Goal: Task Accomplishment & Management: Manage account settings

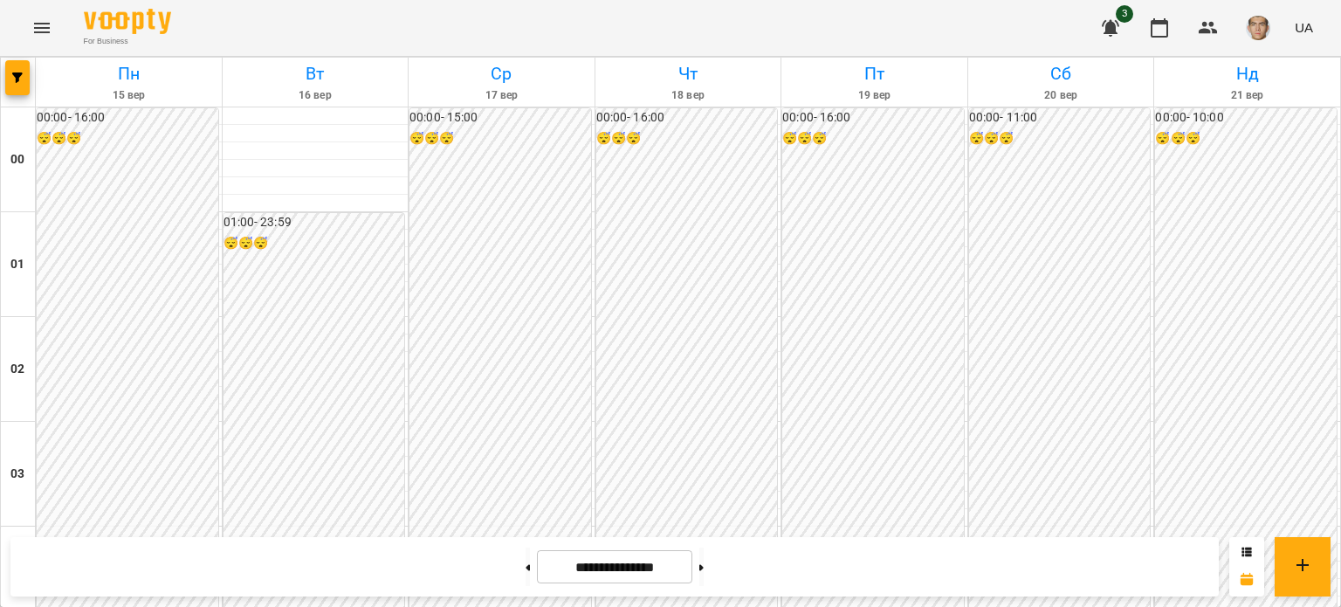
scroll to position [1397, 0]
drag, startPoint x: 0, startPoint y: 0, endPoint x: 468, endPoint y: 326, distance: 570.3
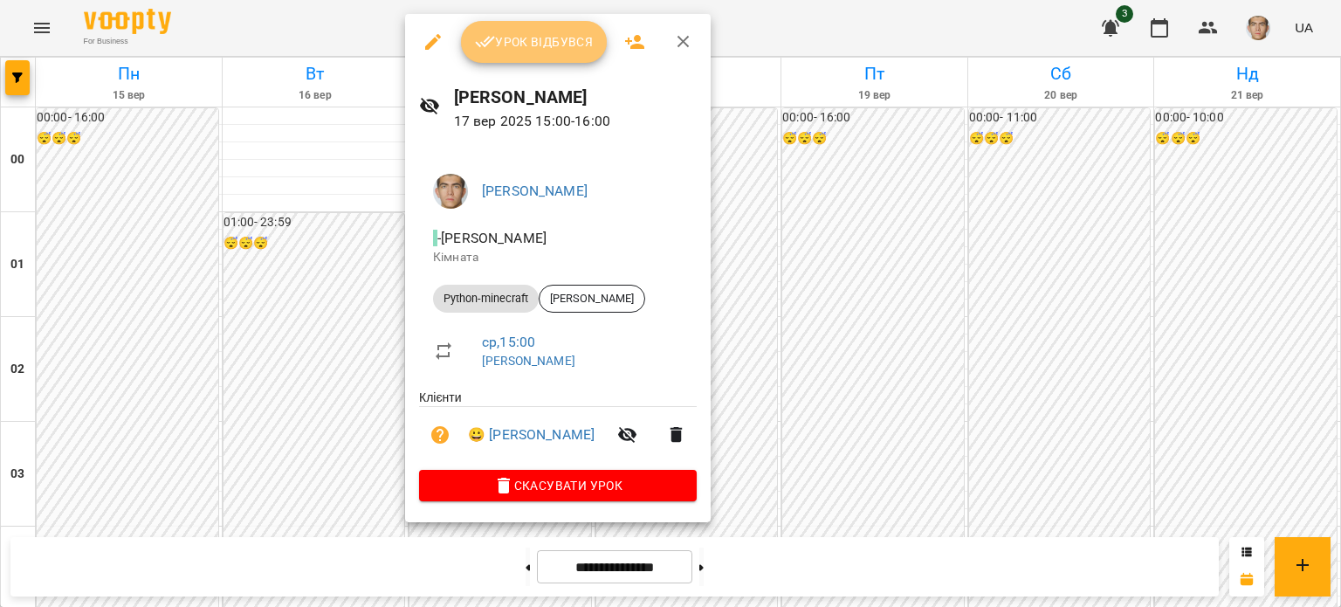
click at [534, 21] on button "Урок відбувся" at bounding box center [534, 42] width 147 height 42
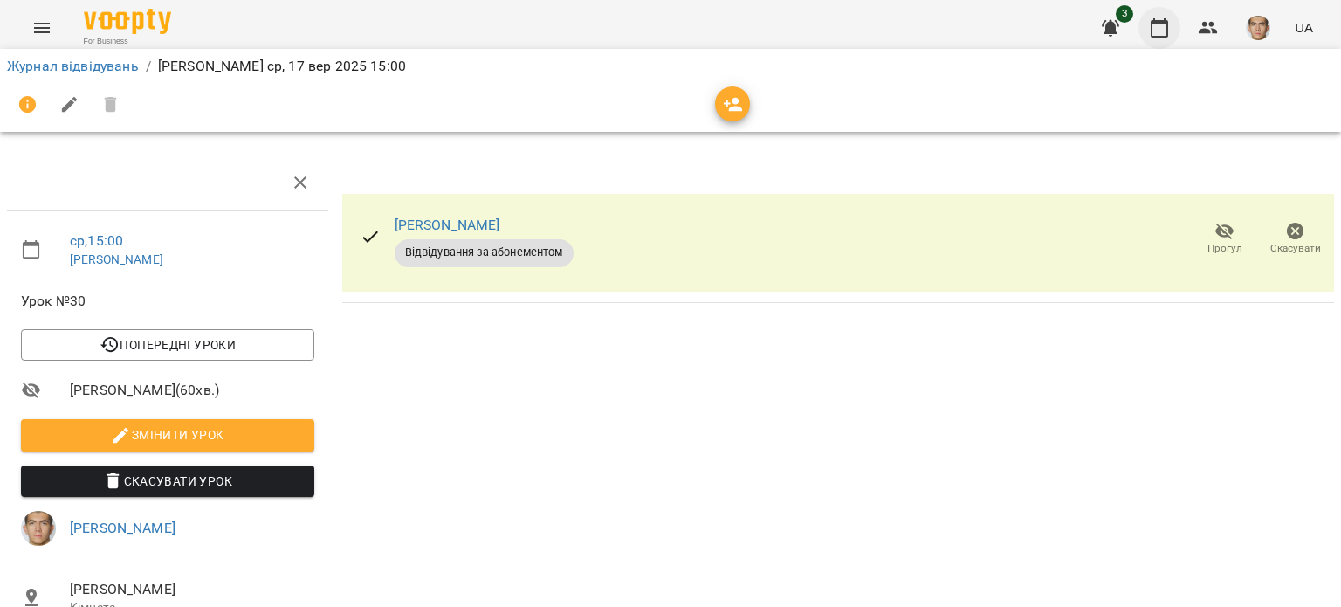
click at [1153, 31] on icon "button" at bounding box center [1159, 27] width 17 height 19
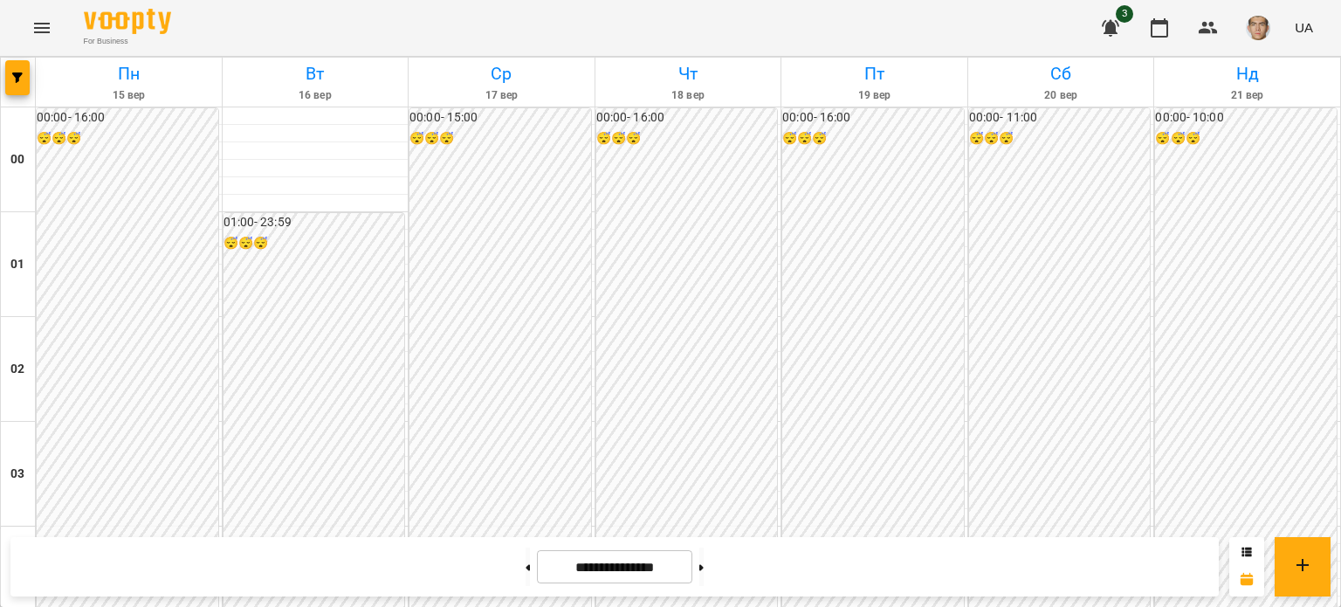
scroll to position [1485, 0]
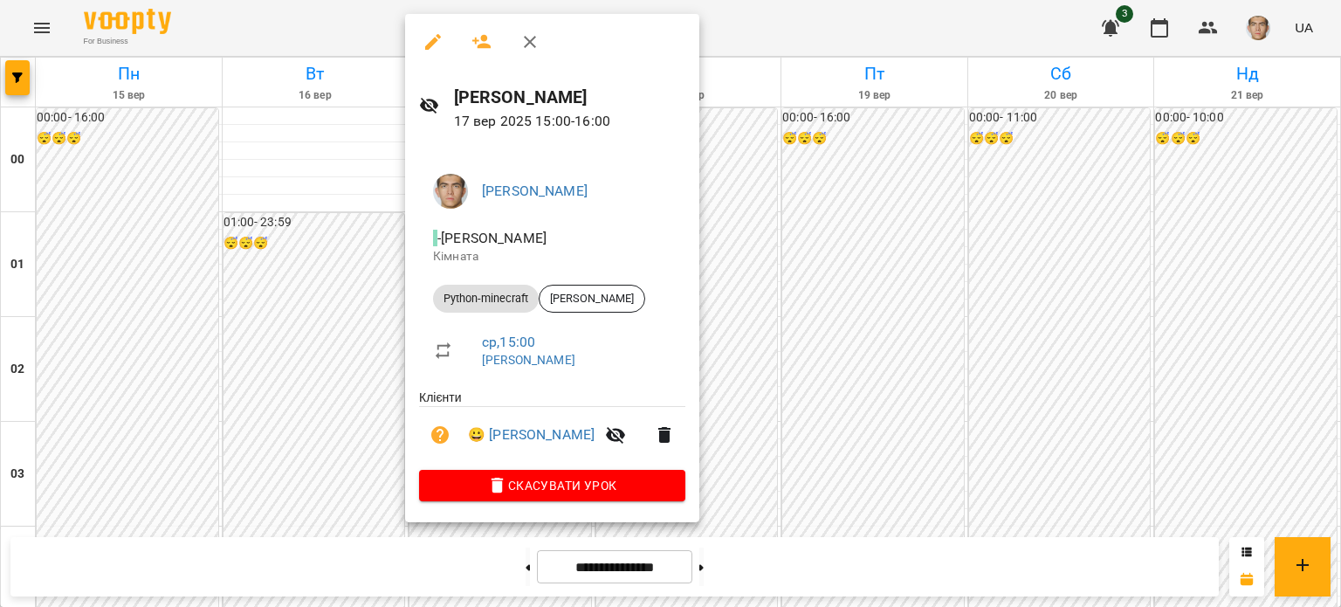
click at [386, 264] on div at bounding box center [670, 303] width 1341 height 607
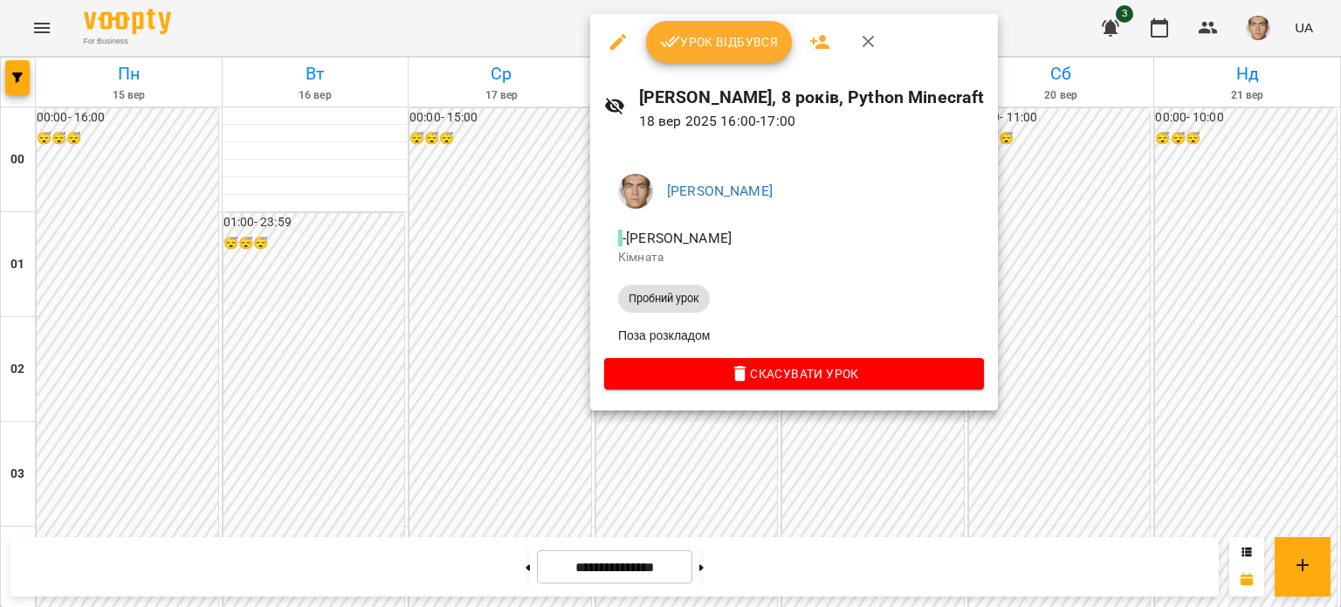
click at [614, 456] on div at bounding box center [670, 303] width 1341 height 607
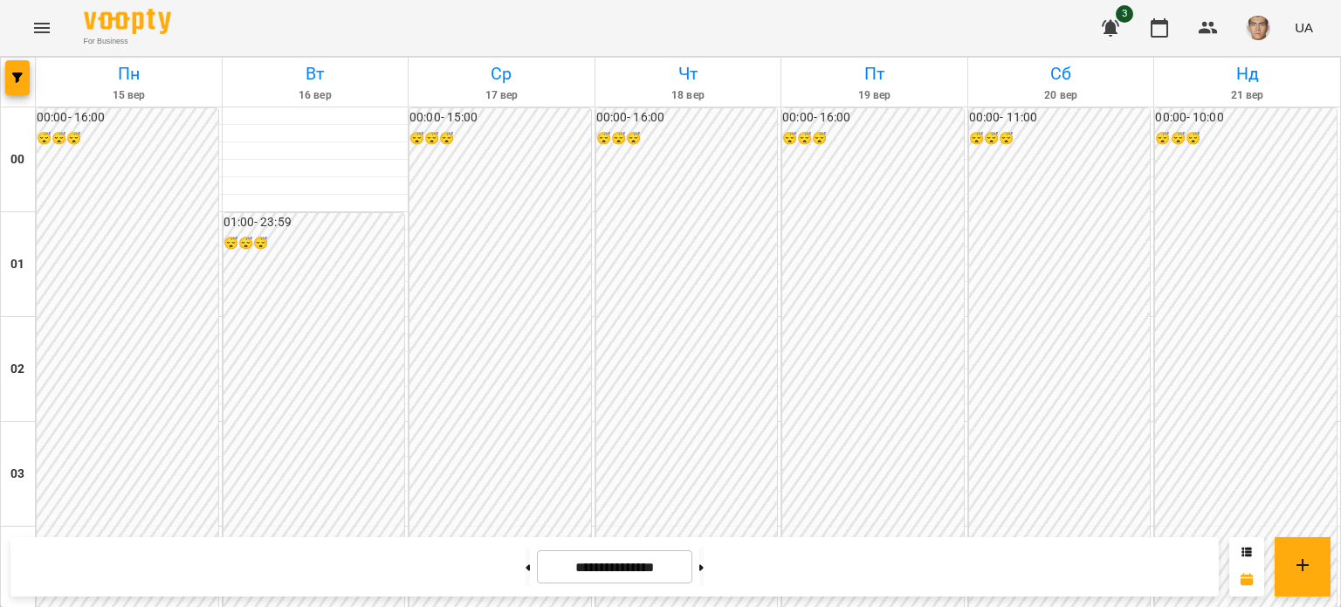
scroll to position [1747, 0]
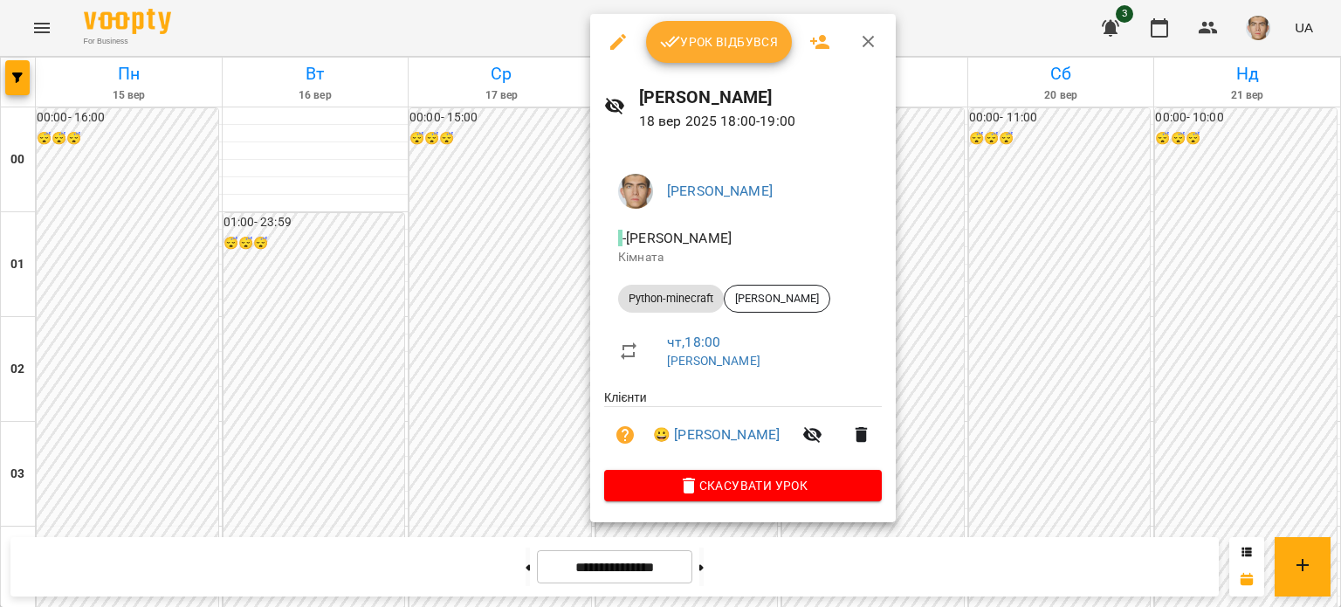
click at [500, 231] on div at bounding box center [670, 303] width 1341 height 607
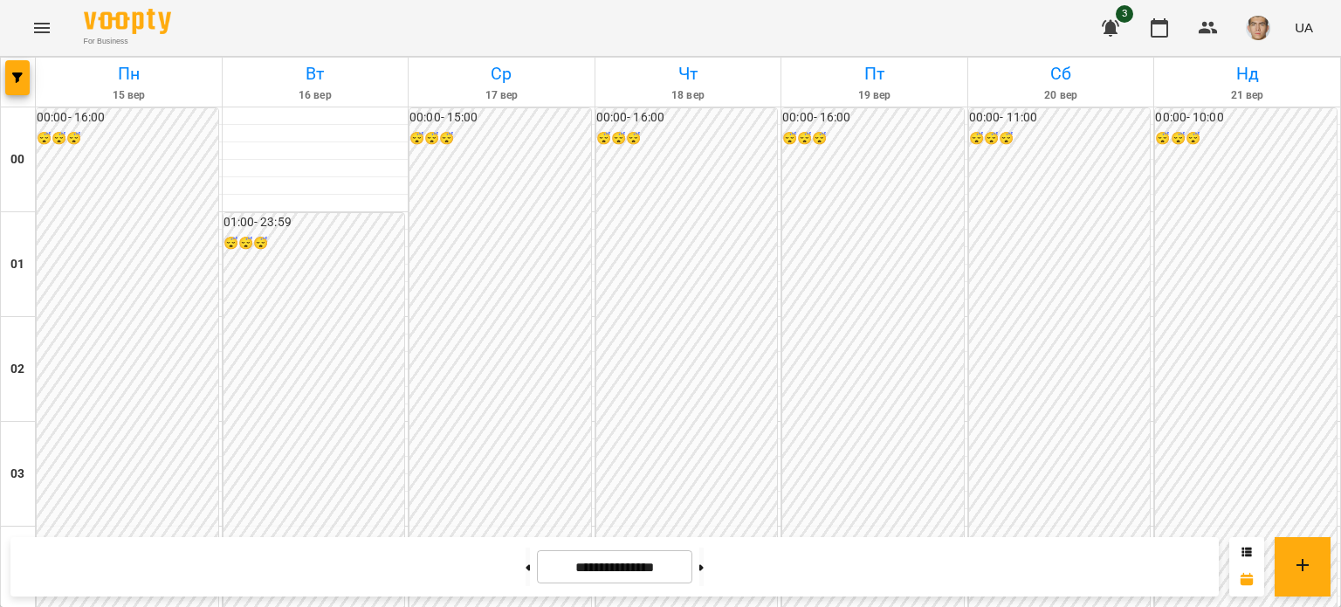
scroll to position [1485, 0]
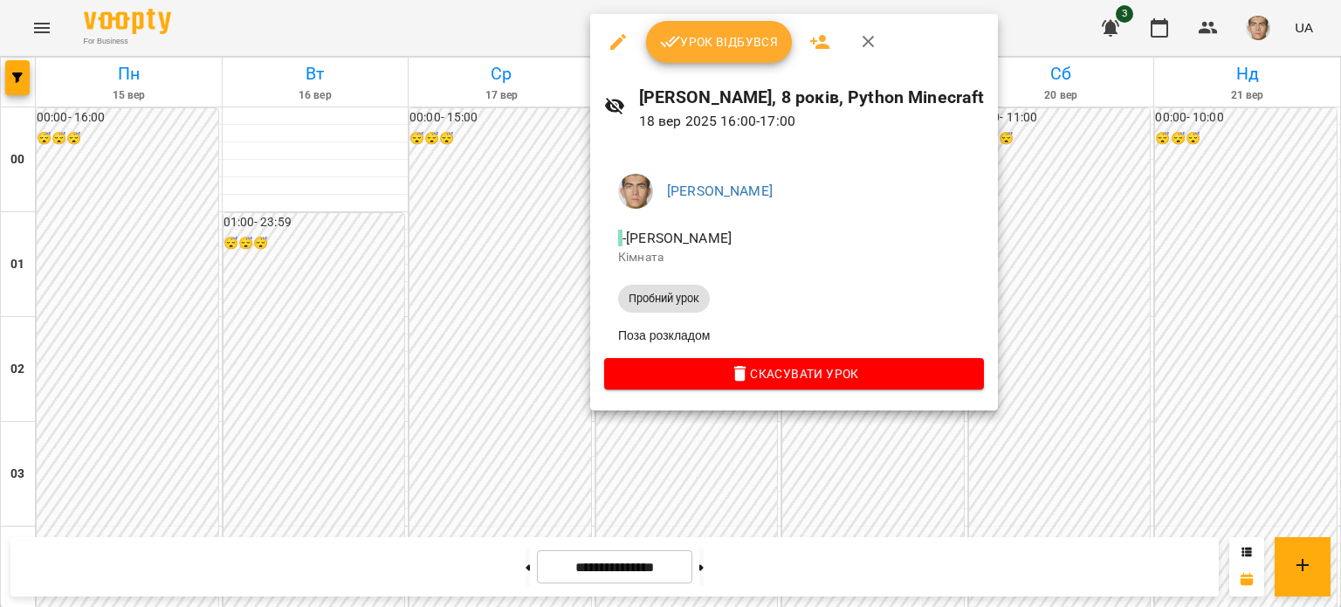
click at [590, 429] on div at bounding box center [670, 303] width 1341 height 607
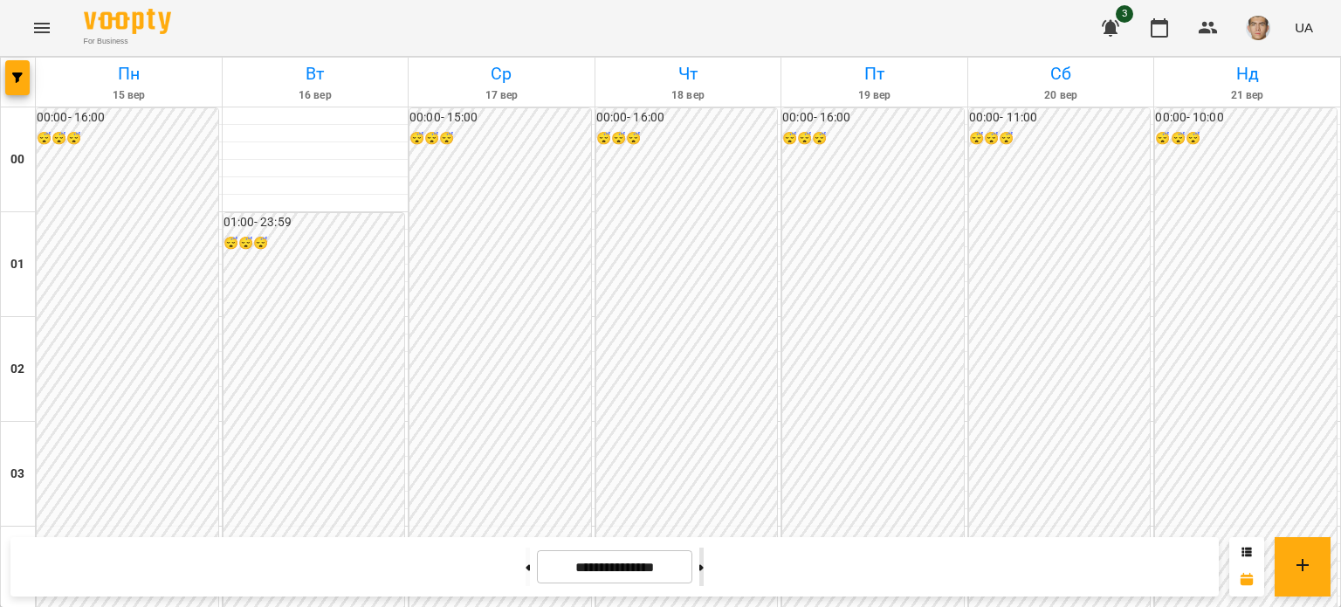
scroll to position [1572, 0]
click at [526, 570] on button at bounding box center [528, 567] width 4 height 38
click at [716, 544] on div "**********" at bounding box center [614, 566] width 1209 height 59
click at [704, 555] on button at bounding box center [702, 567] width 4 height 38
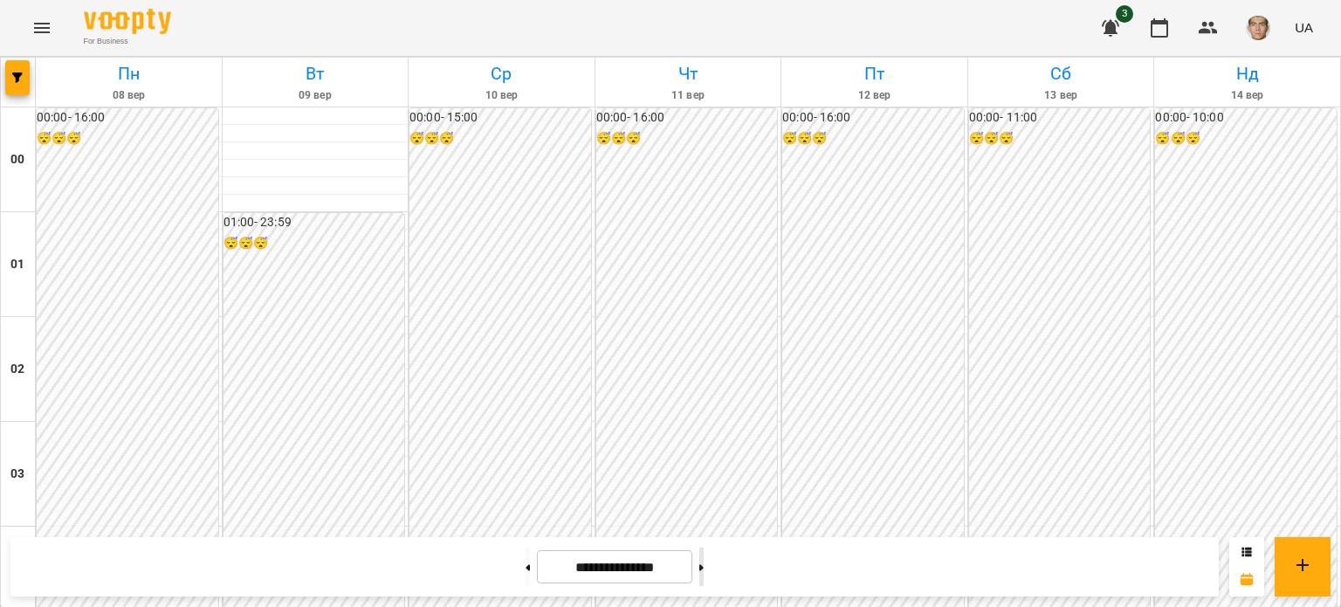
type input "**********"
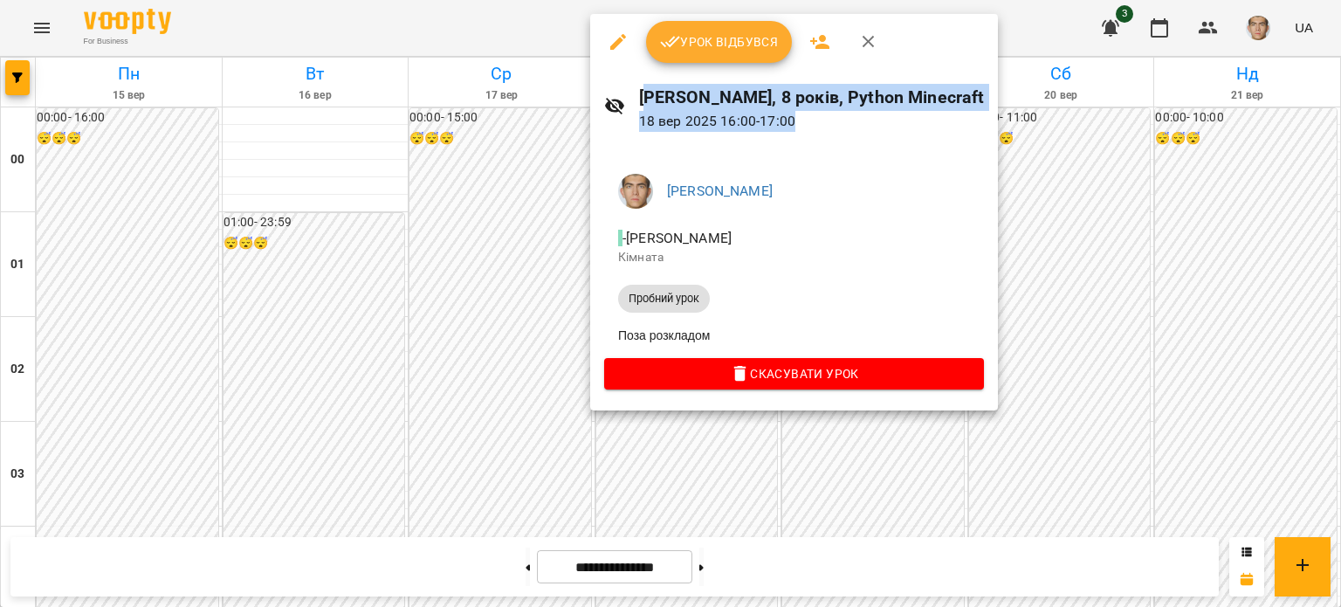
drag, startPoint x: 650, startPoint y: 97, endPoint x: 961, endPoint y: 120, distance: 311.7
click at [961, 120] on div "[PERSON_NAME], 8 років, Python Minecraft [DATE] 16:00 - 17:00" at bounding box center [812, 108] width 346 height 48
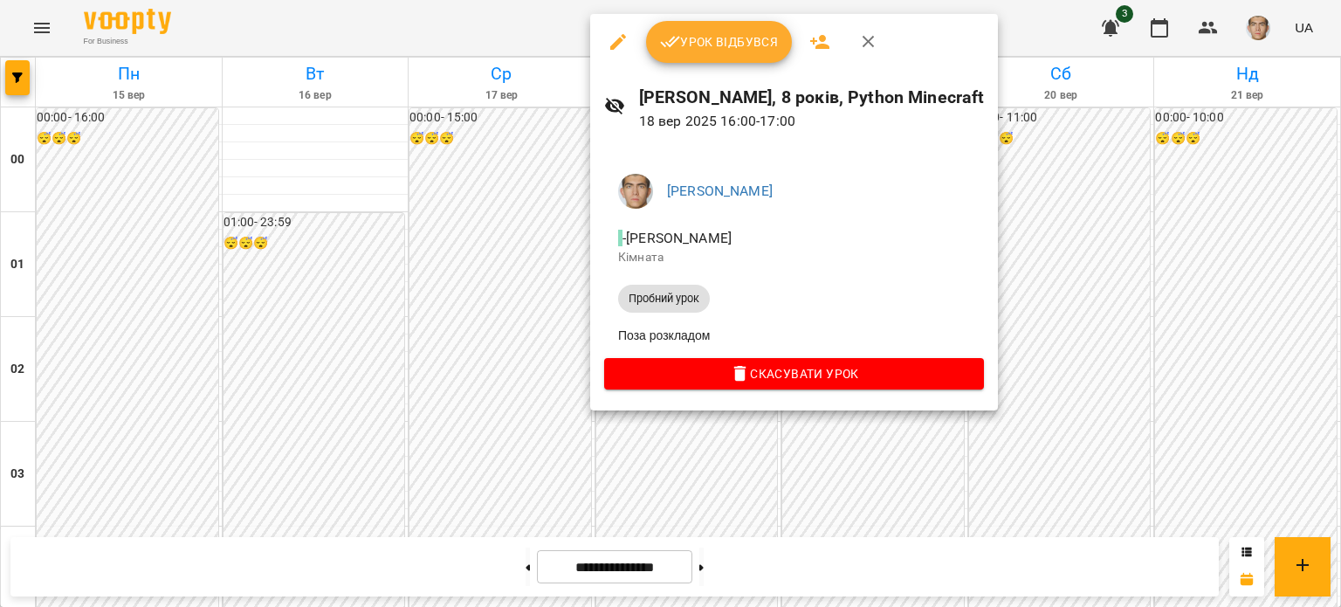
click at [995, 129] on div at bounding box center [670, 303] width 1341 height 607
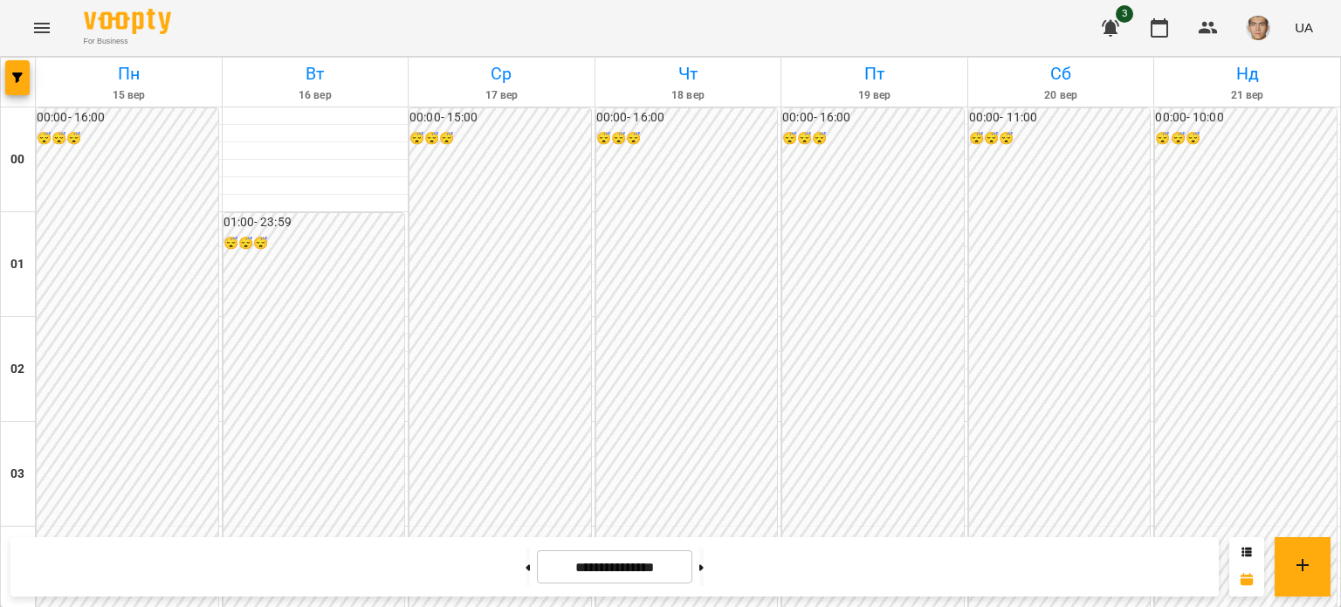
scroll to position [1045, 0]
